Goal: Task Accomplishment & Management: Manage account settings

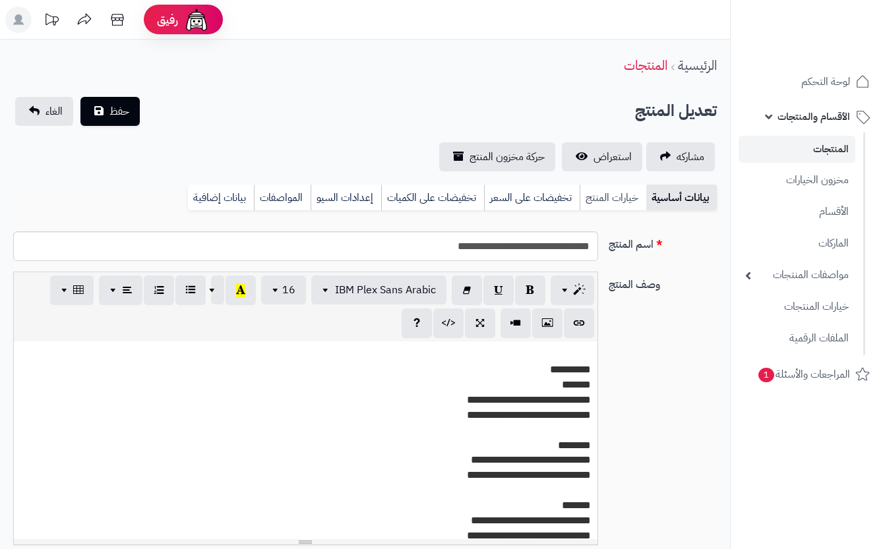
click at [609, 204] on link "خيارات المنتج" at bounding box center [612, 198] width 67 height 26
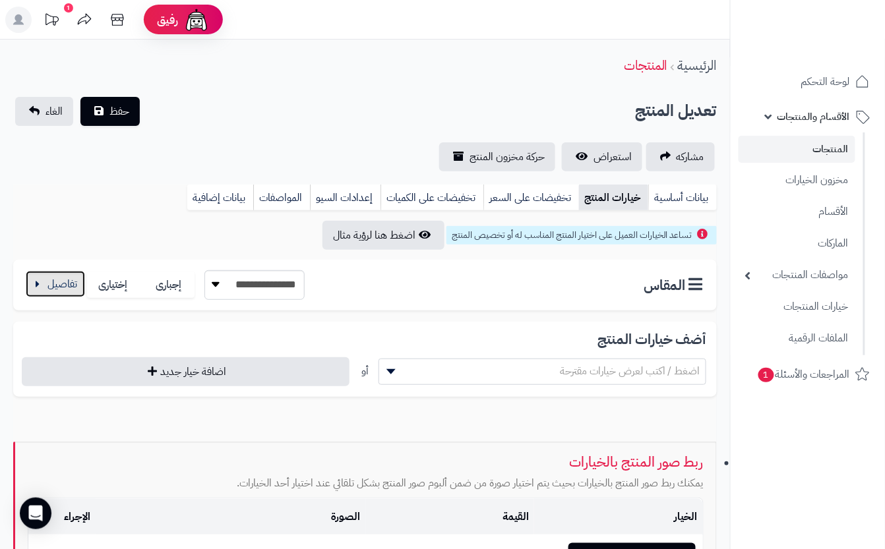
click at [51, 287] on button "button" at bounding box center [55, 284] width 59 height 26
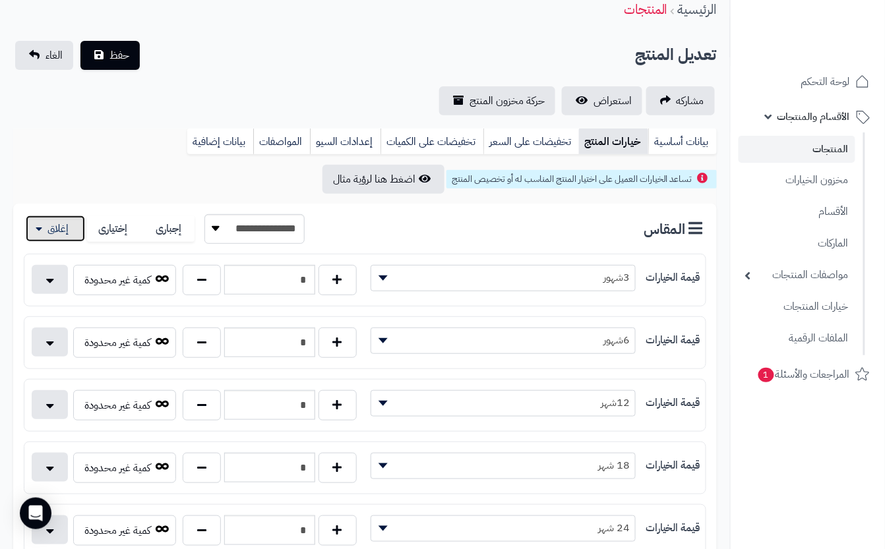
scroll to position [88, 0]
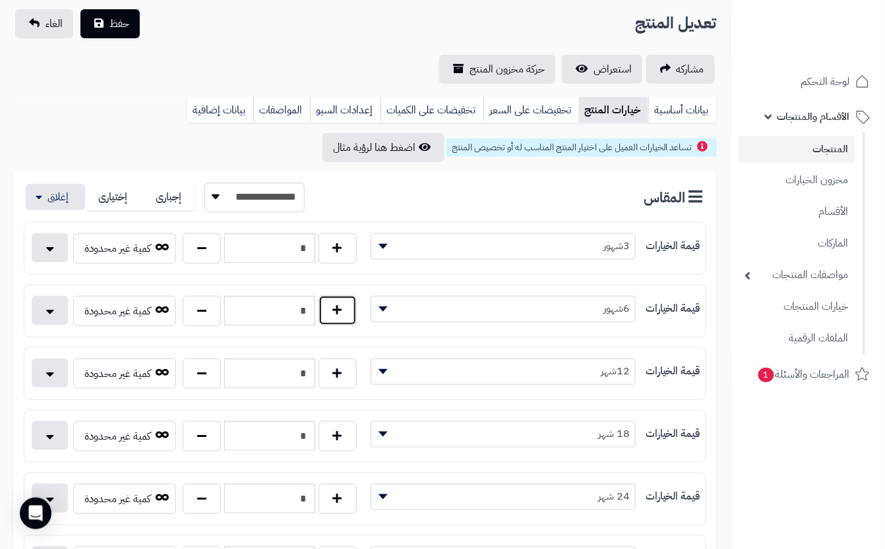
click at [338, 314] on button "button" at bounding box center [337, 310] width 38 height 30
type input "*"
click at [236, 72] on div "مشاركه استعراض حركة مخزون المنتج" at bounding box center [364, 69] width 703 height 29
click at [113, 24] on span "حفظ" at bounding box center [119, 23] width 20 height 16
